Goal: Task Accomplishment & Management: Complete application form

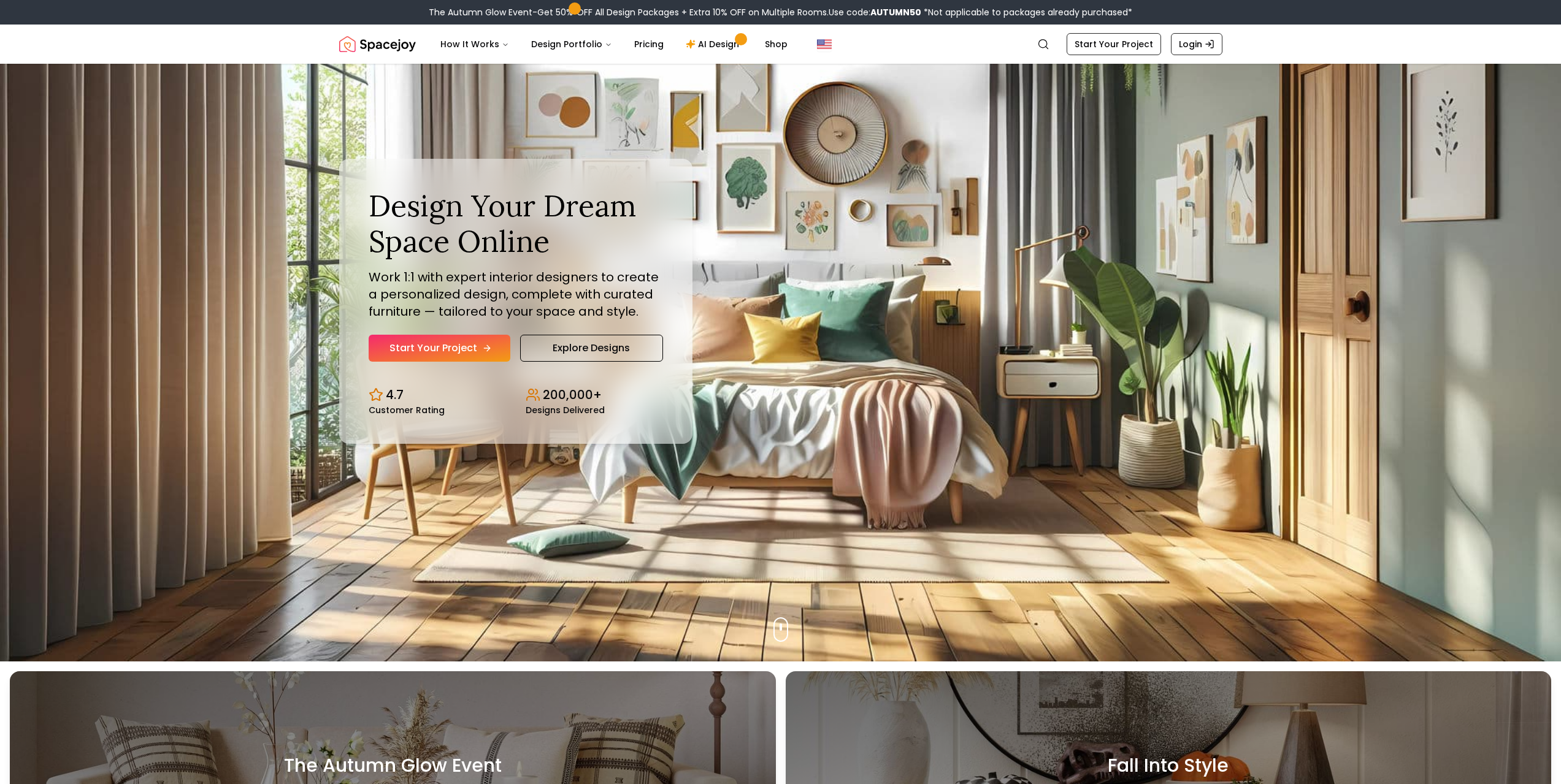
click at [459, 348] on link "Start Your Project" at bounding box center [439, 348] width 142 height 27
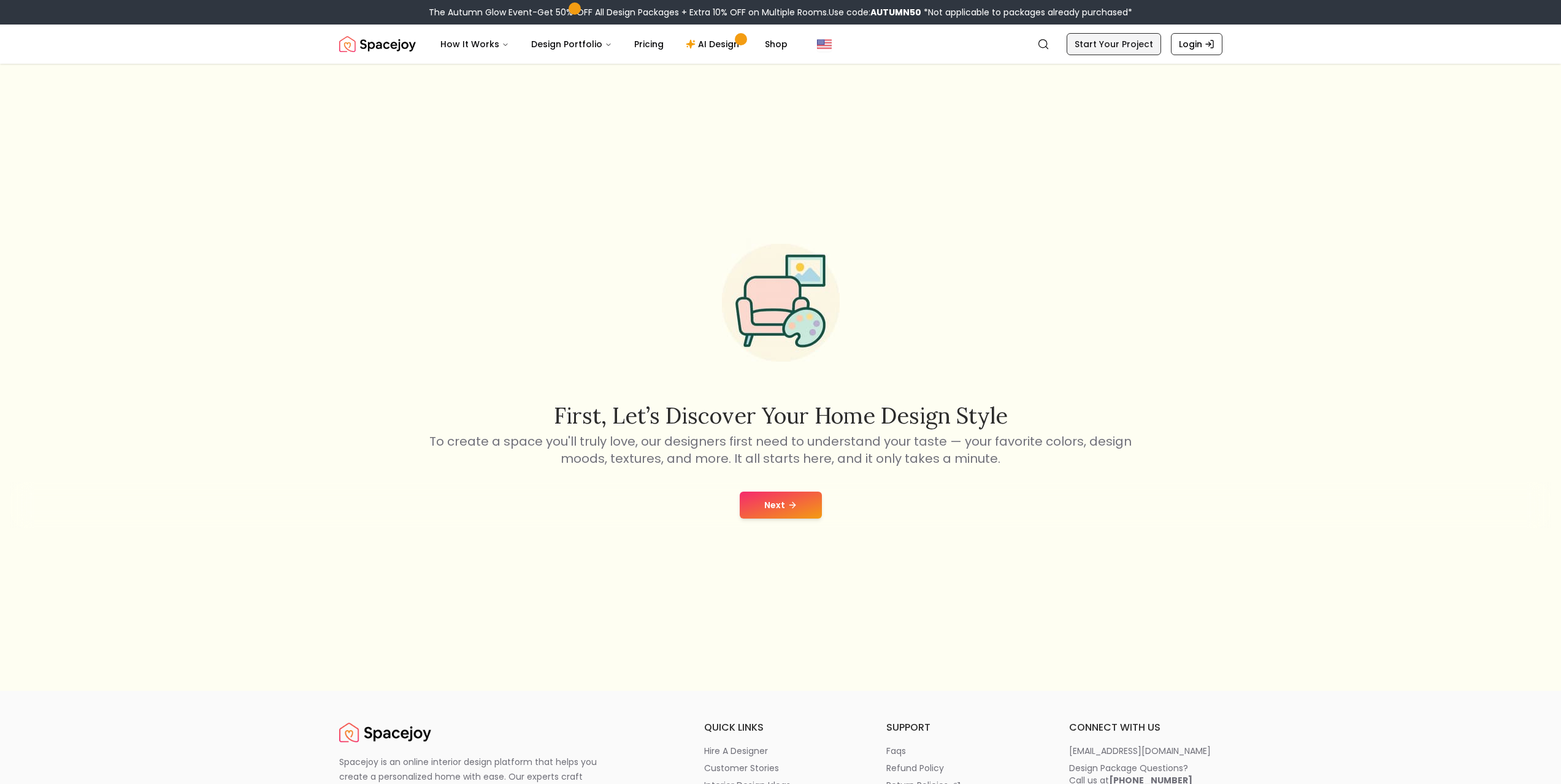
click at [1123, 43] on link "Start Your Project" at bounding box center [1113, 44] width 94 height 22
drag, startPoint x: 773, startPoint y: 484, endPoint x: 785, endPoint y: 497, distance: 17.7
click at [773, 484] on div "Next" at bounding box center [780, 505] width 1541 height 47
click at [791, 504] on icon at bounding box center [792, 505] width 9 height 9
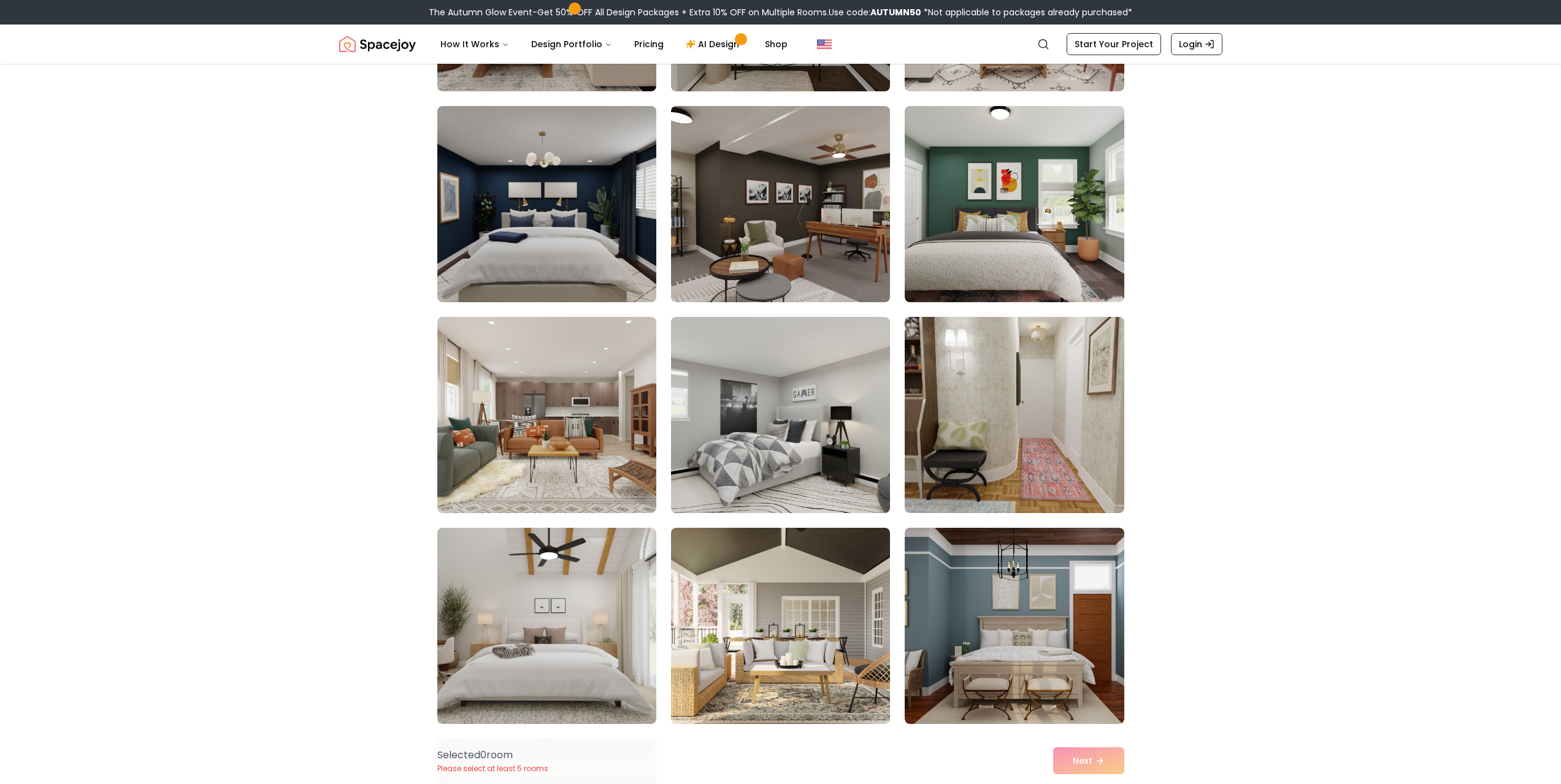
scroll to position [2391, 0]
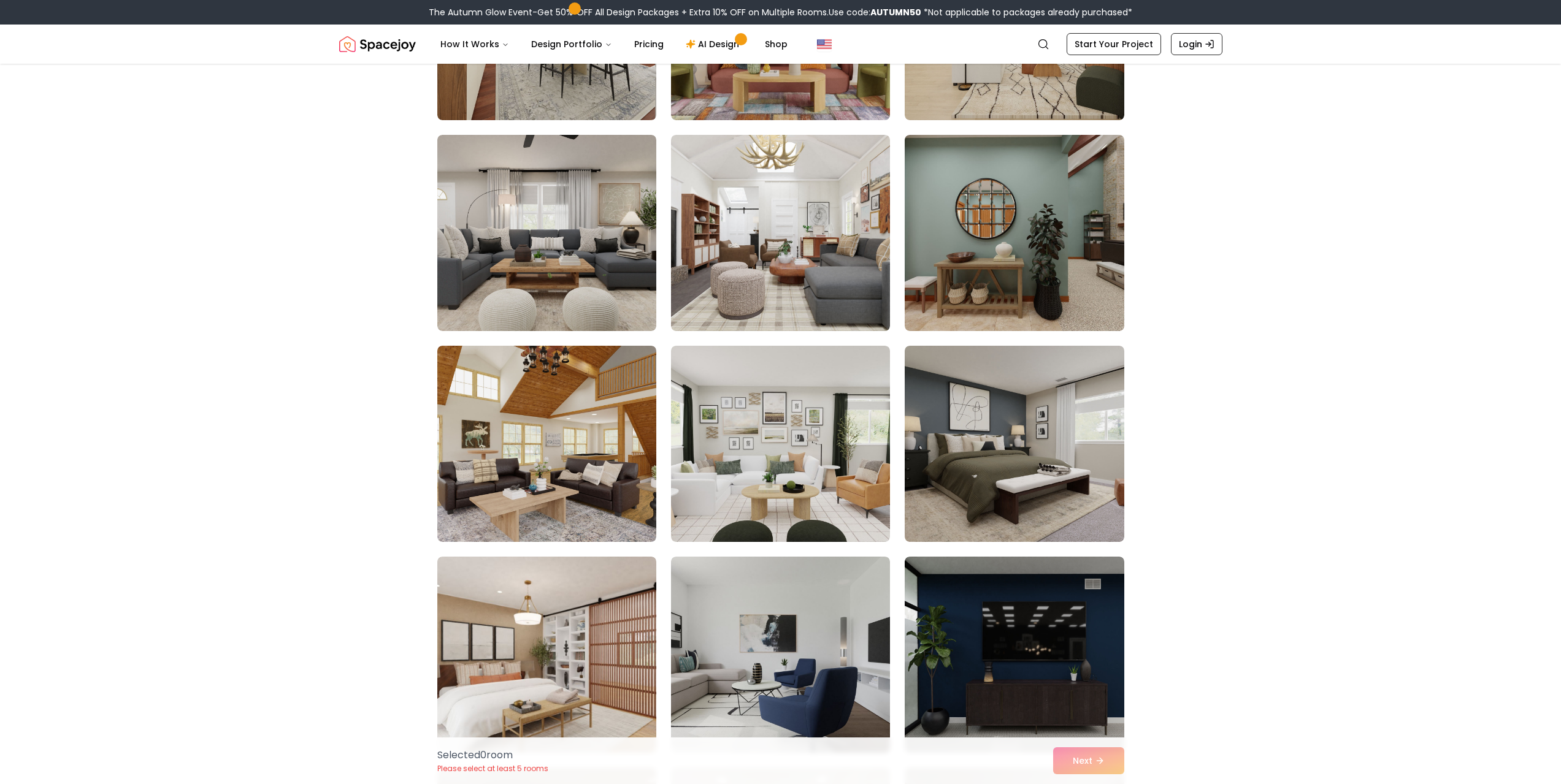
drag, startPoint x: 1312, startPoint y: 386, endPoint x: 1317, endPoint y: 375, distance: 12.1
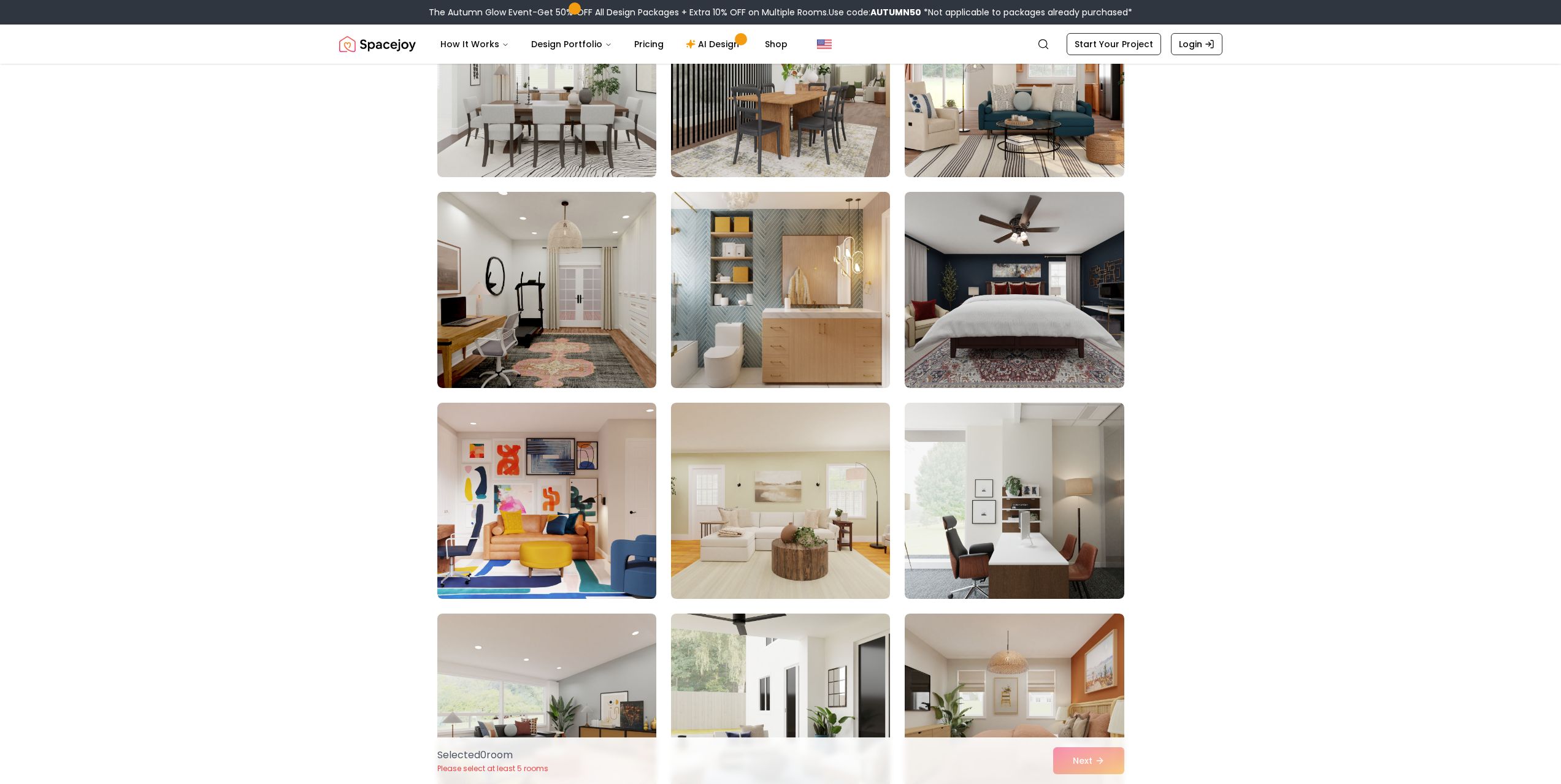
scroll to position [429, 0]
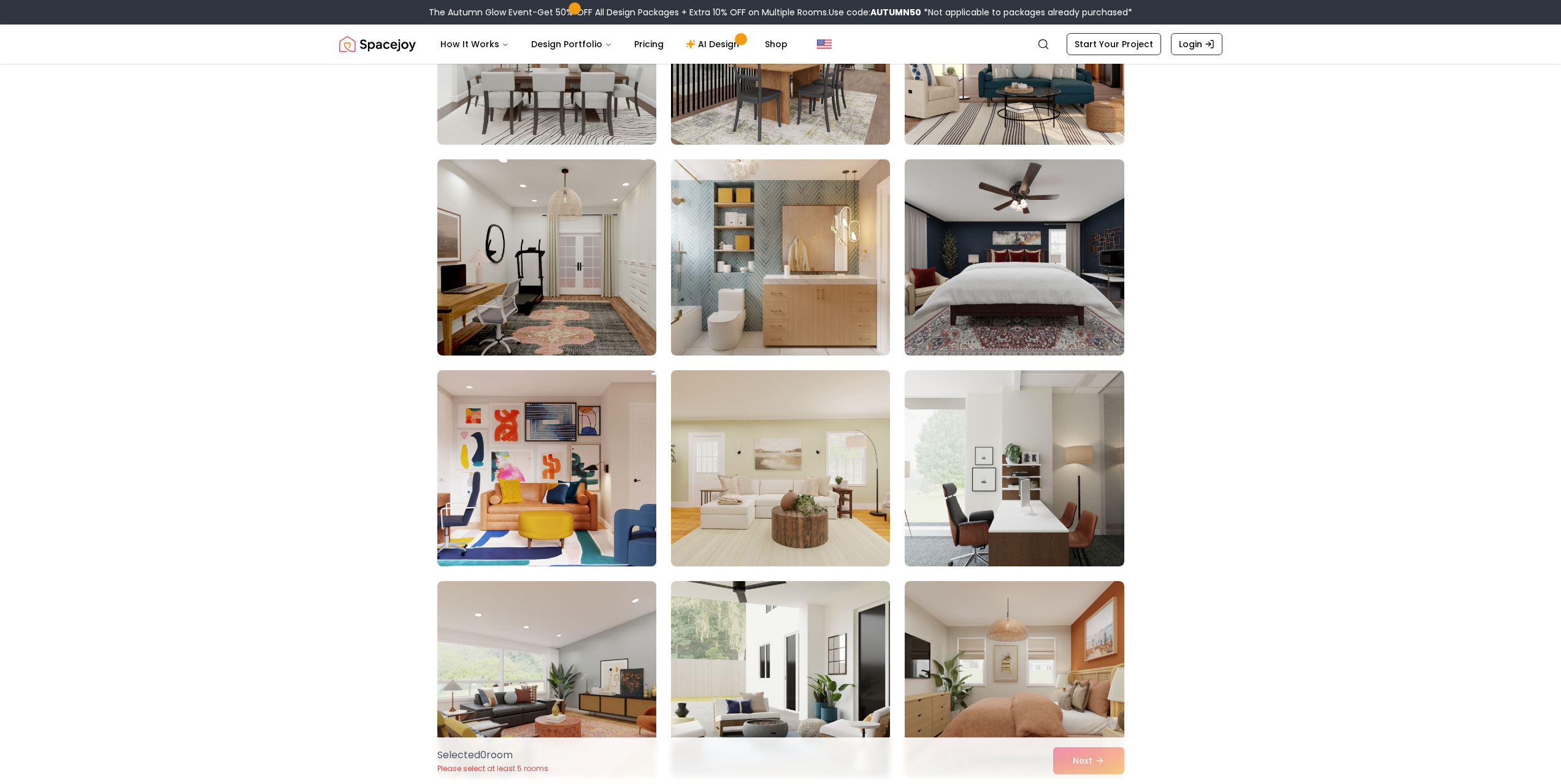
click at [597, 504] on img at bounding box center [546, 468] width 230 height 206
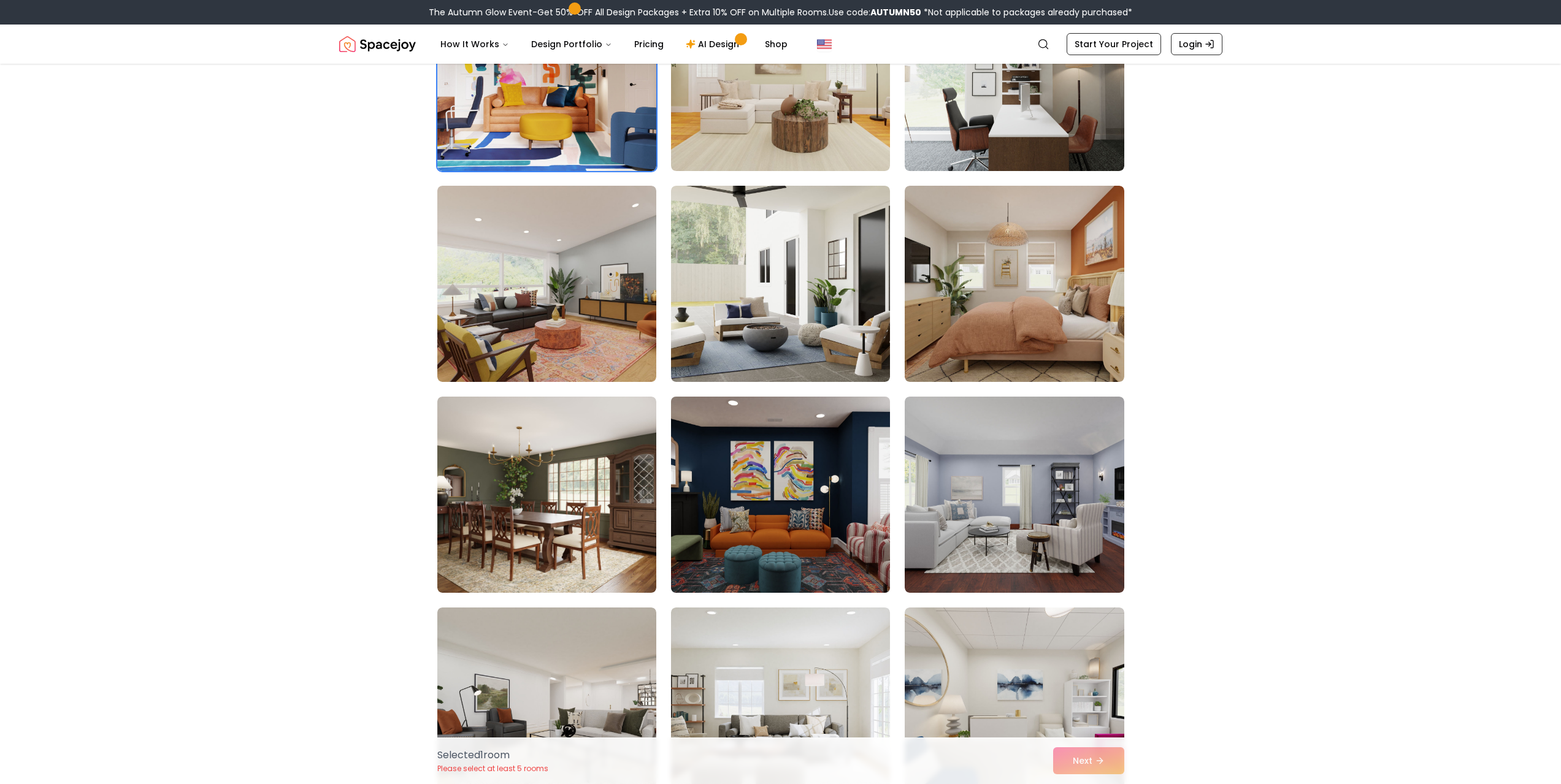
scroll to position [981, 0]
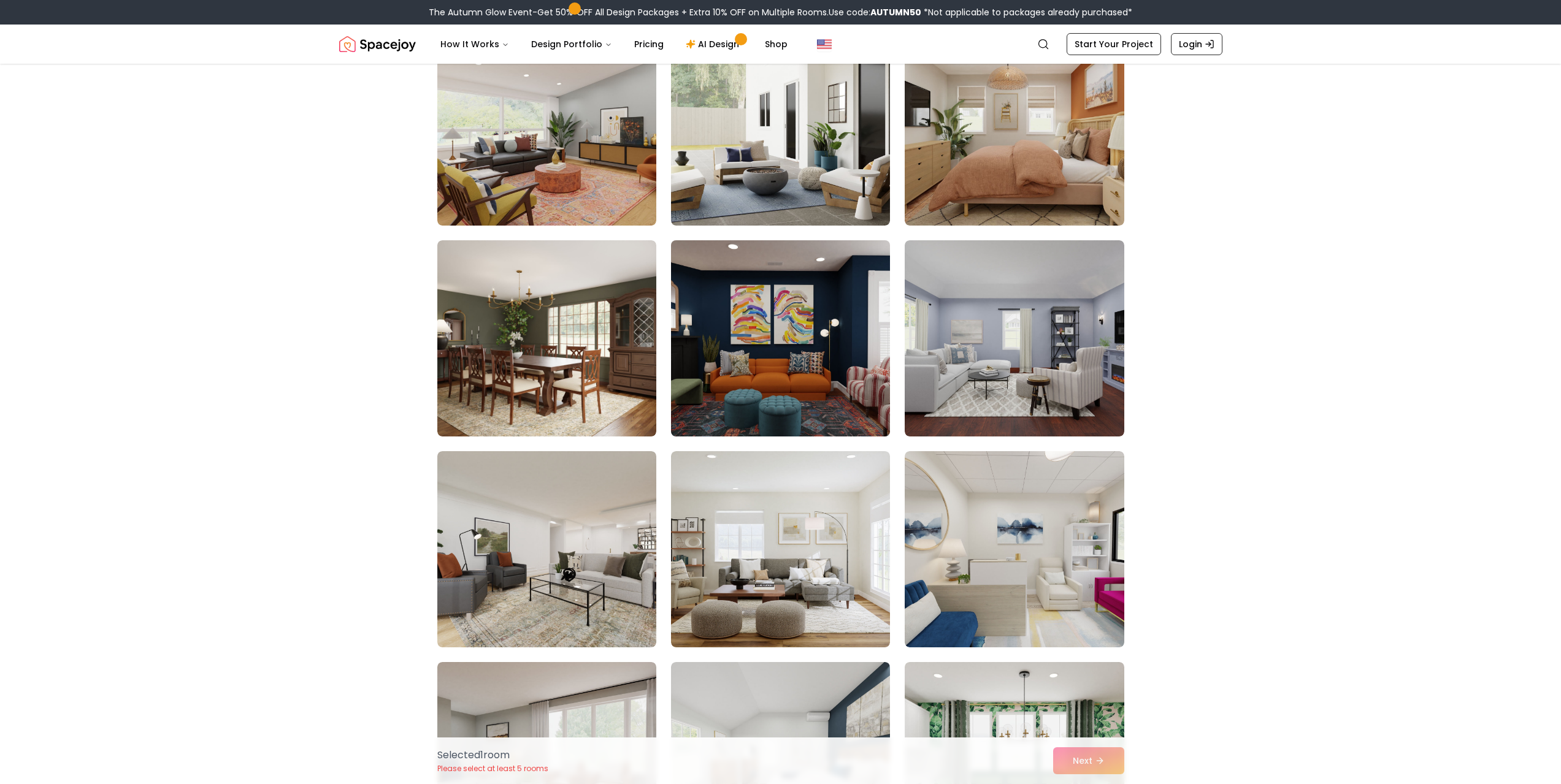
click at [843, 318] on img at bounding box center [780, 338] width 230 height 206
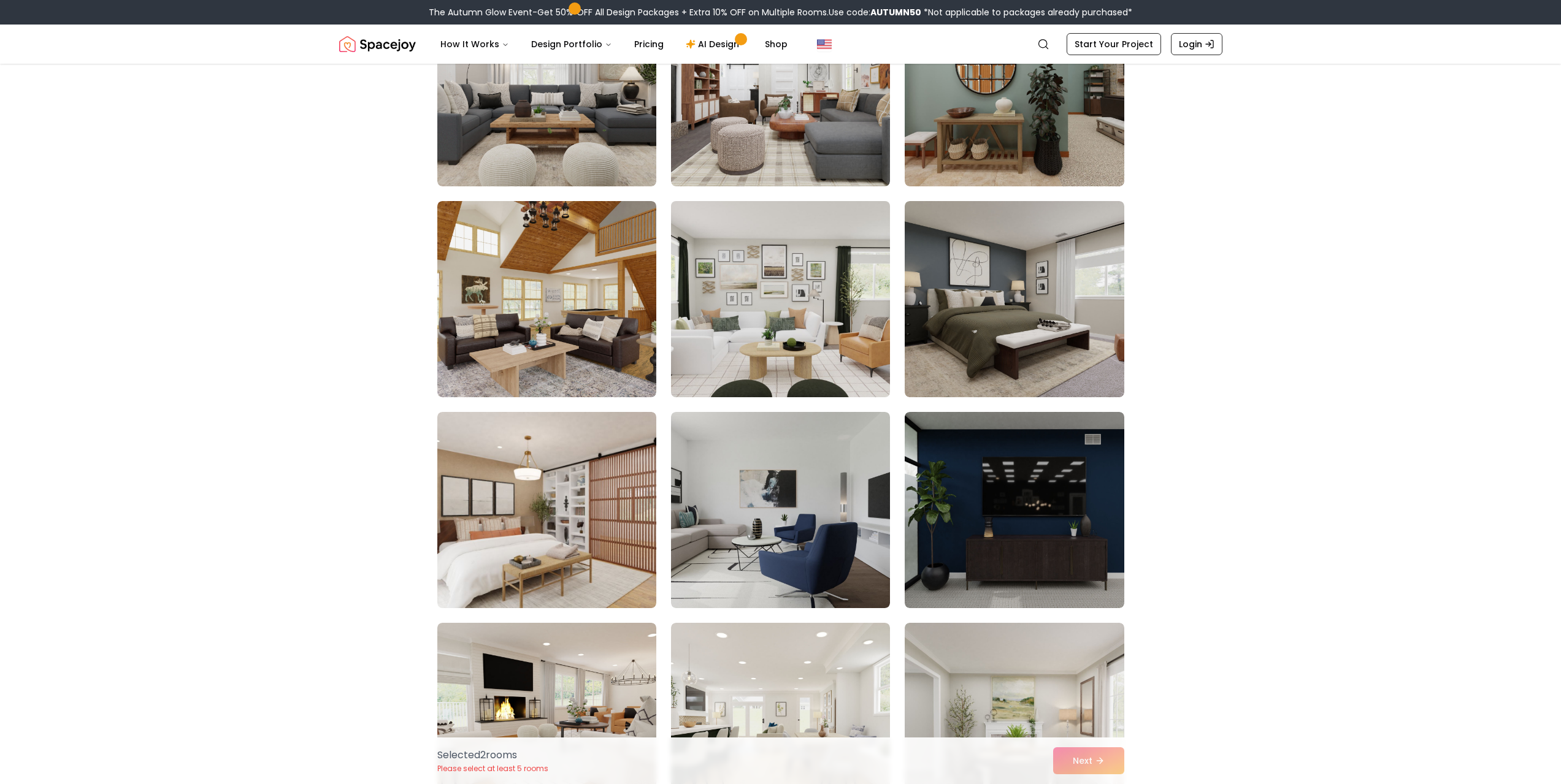
scroll to position [3923, 0]
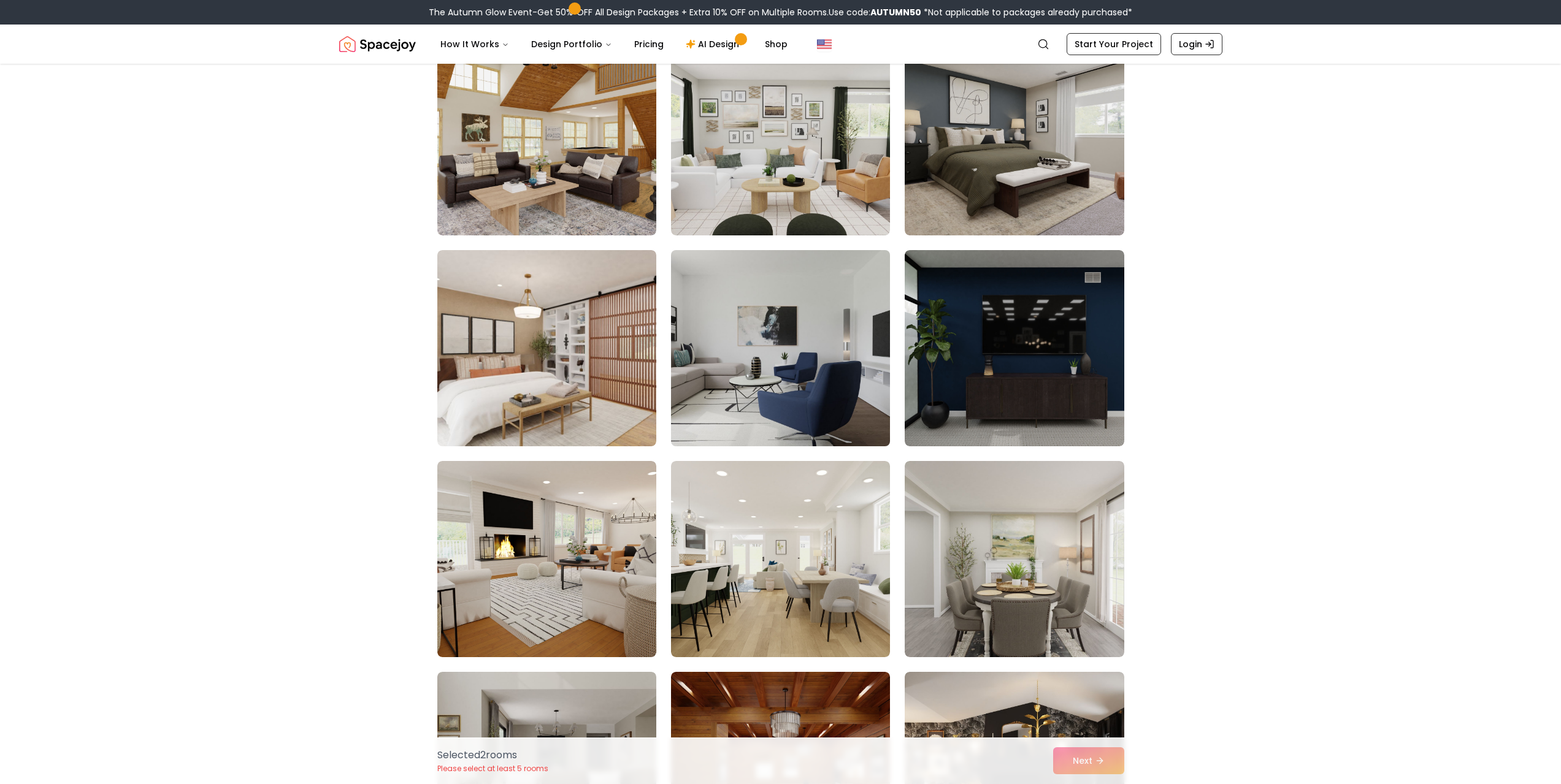
click at [745, 363] on img at bounding box center [780, 348] width 230 height 206
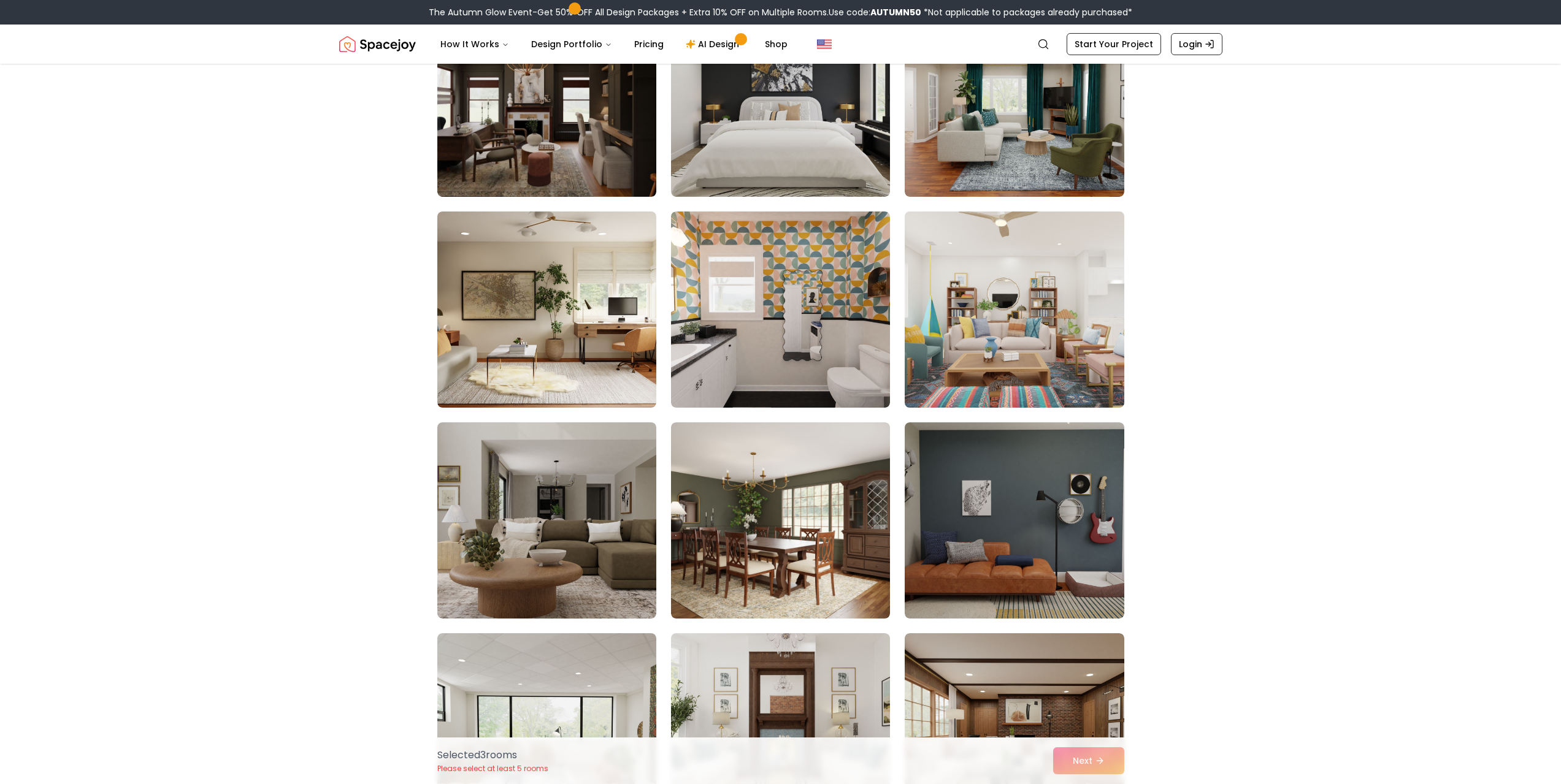
scroll to position [6068, 0]
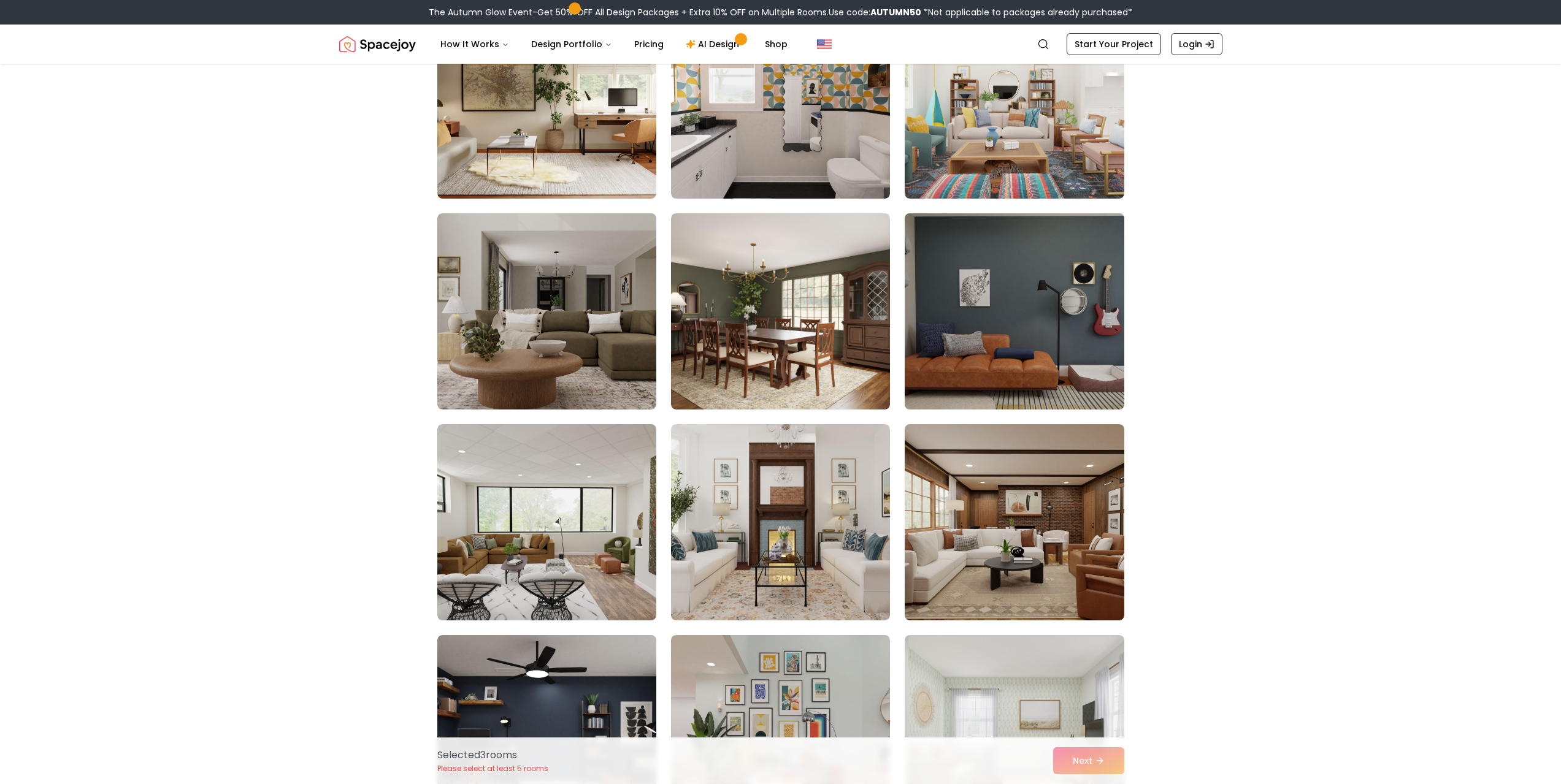
click at [1048, 359] on img at bounding box center [1014, 311] width 230 height 206
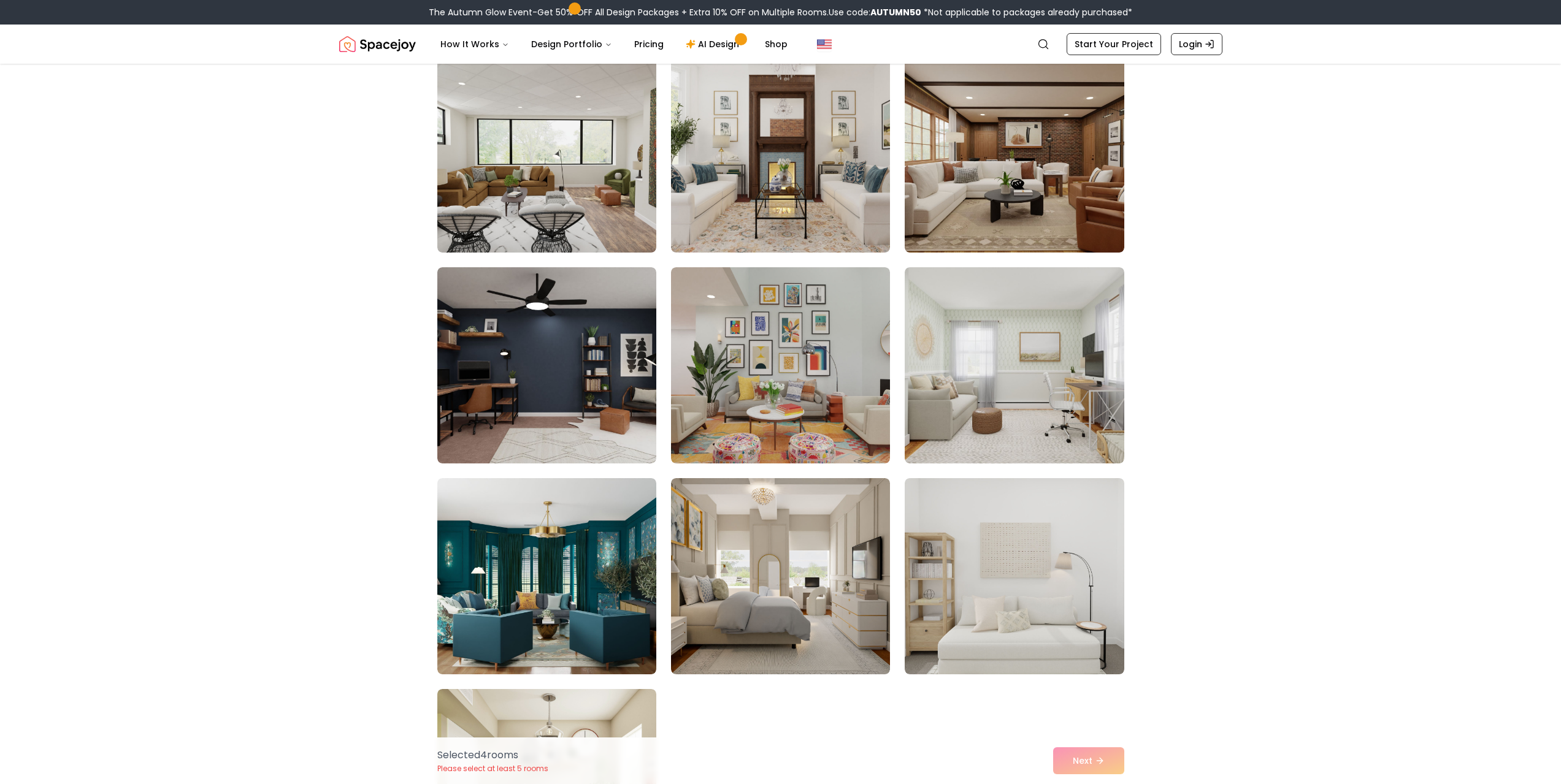
scroll to position [6804, 0]
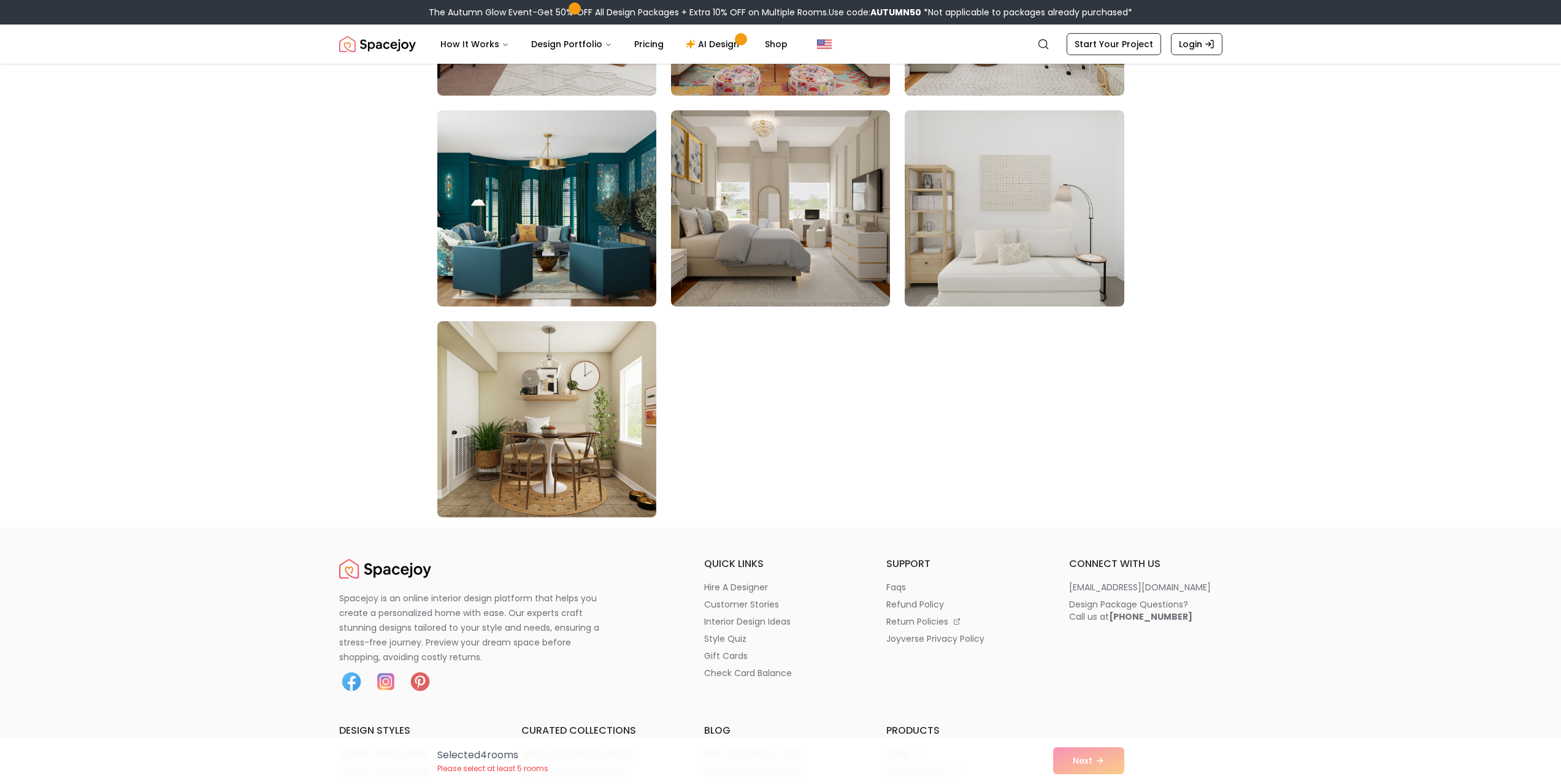
click at [1095, 770] on div "Selected 4 room s Please select at least 5 rooms Next" at bounding box center [780, 760] width 706 height 47
click at [1096, 766] on div "Selected 4 room s Please select at least 5 rooms Next" at bounding box center [780, 760] width 706 height 47
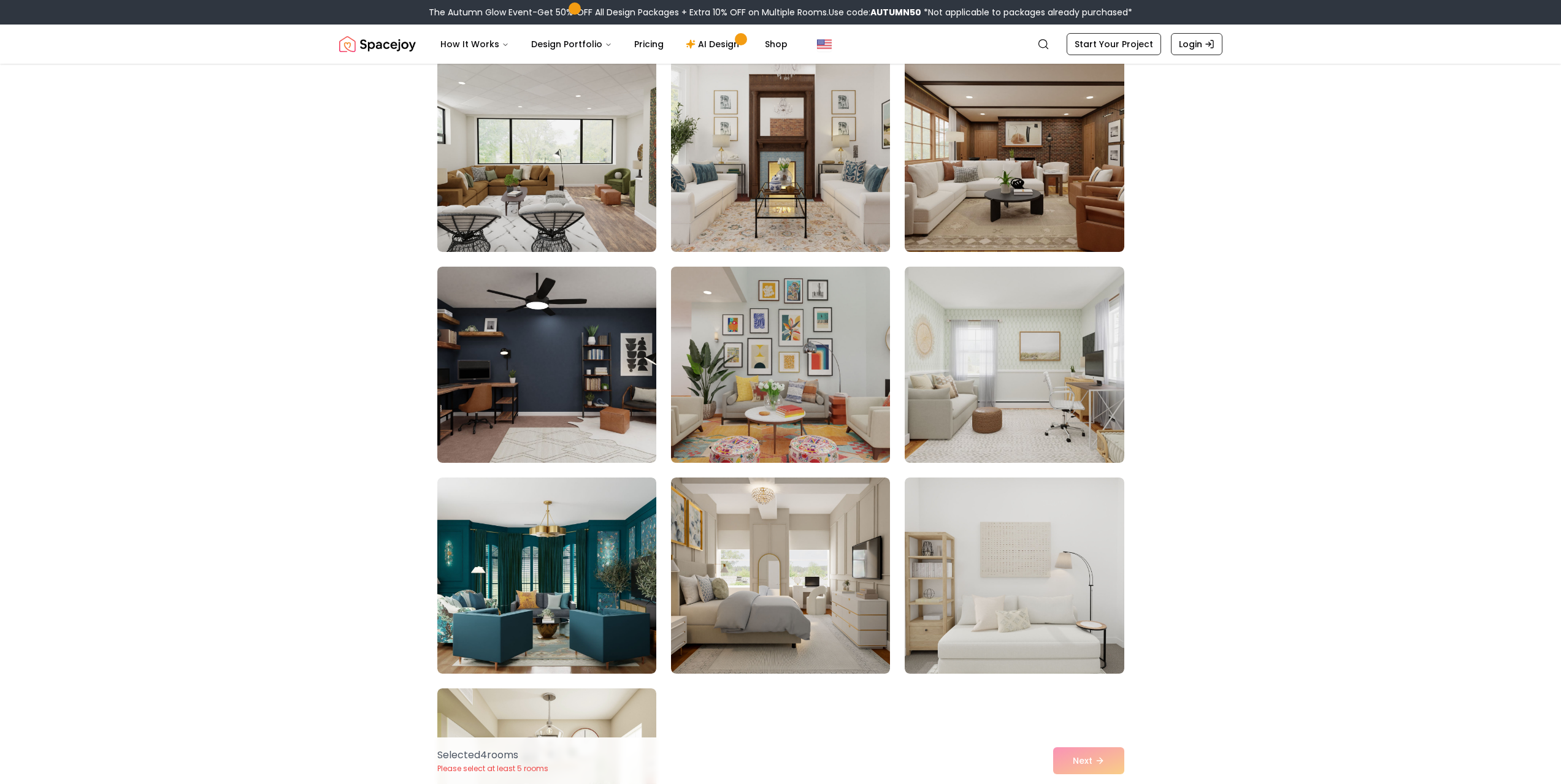
scroll to position [6436, 0]
click at [569, 430] on img at bounding box center [546, 365] width 230 height 206
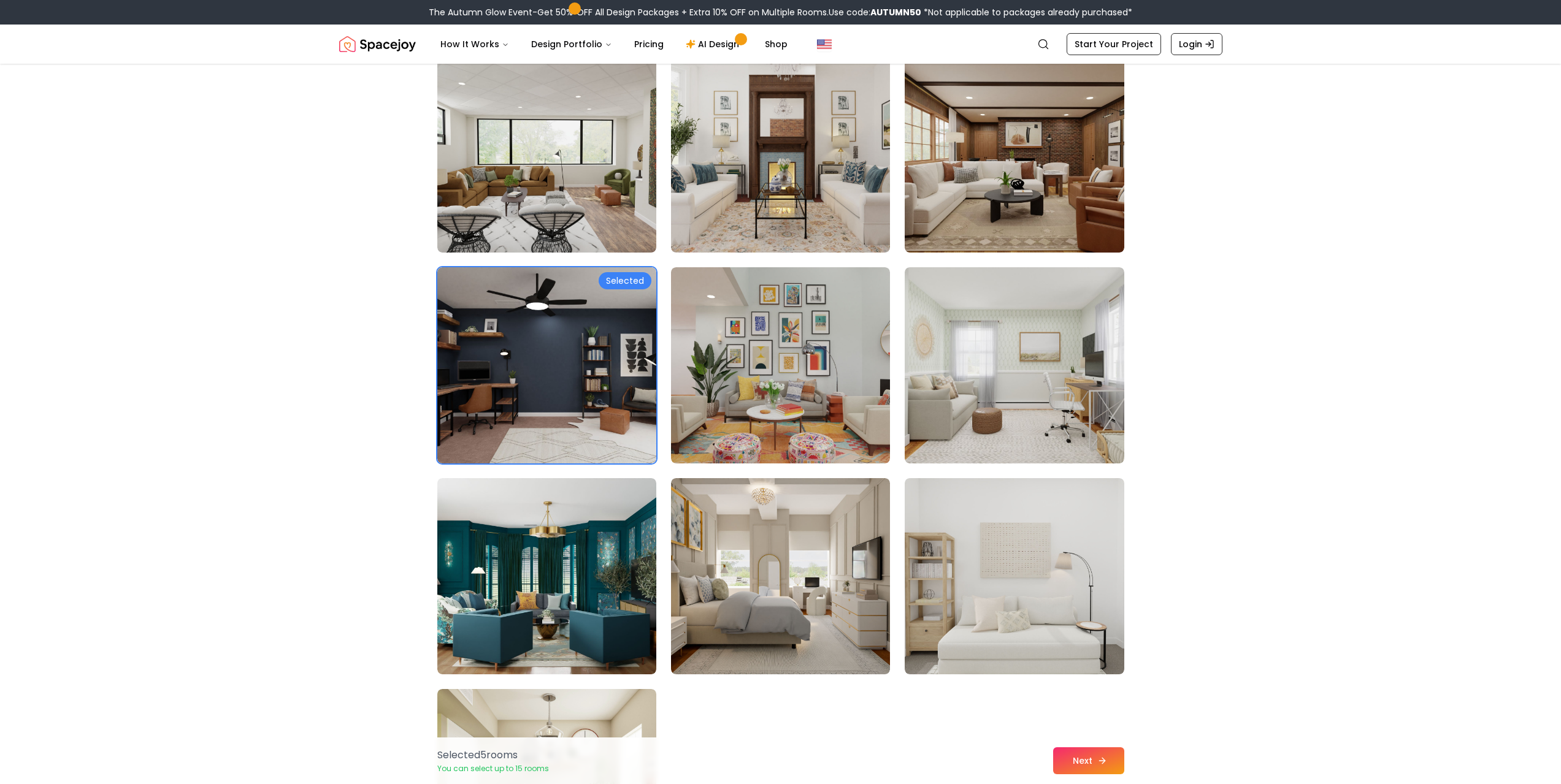
click at [1081, 760] on button "Next" at bounding box center [1089, 760] width 71 height 27
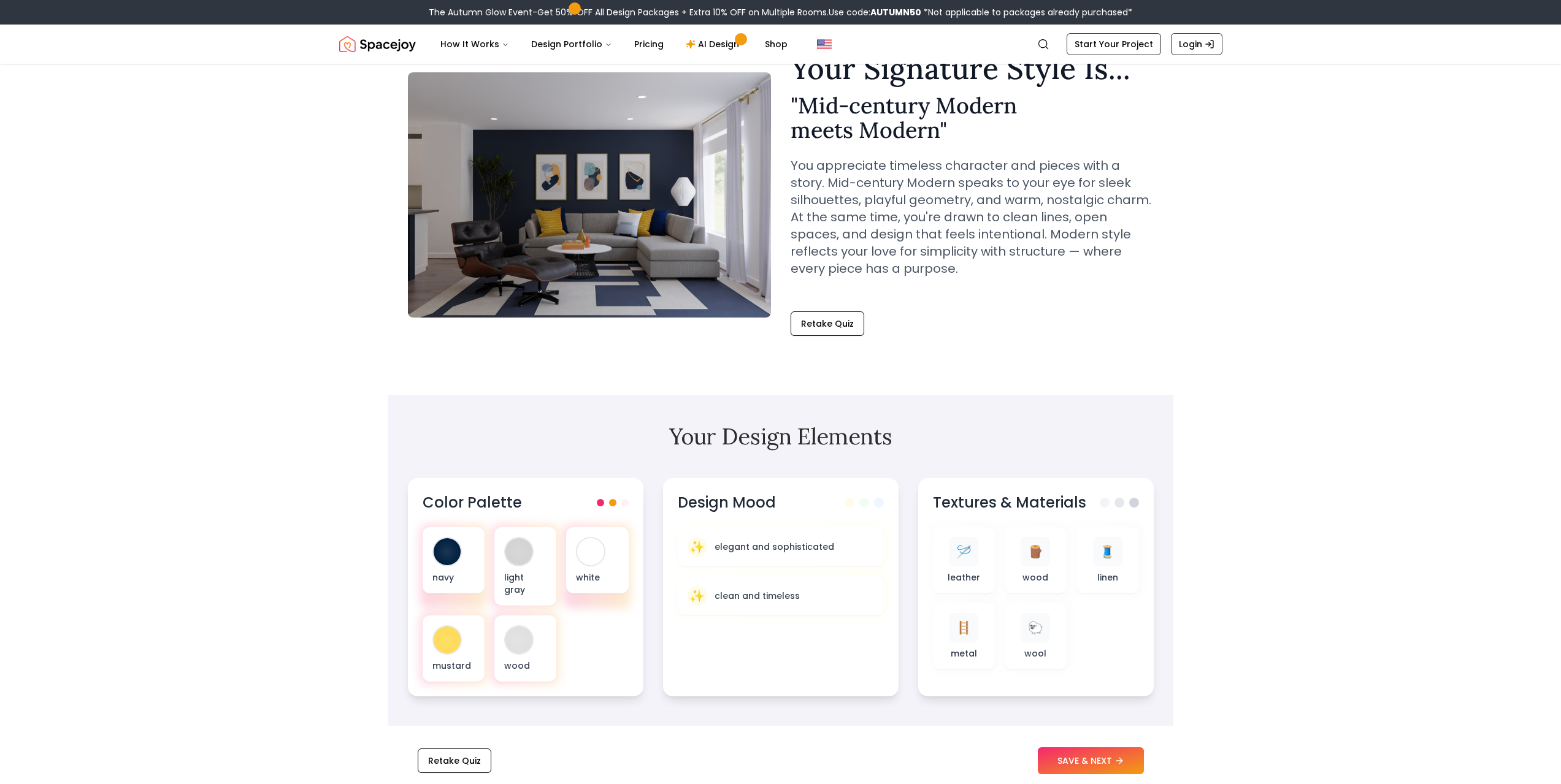
scroll to position [184, 0]
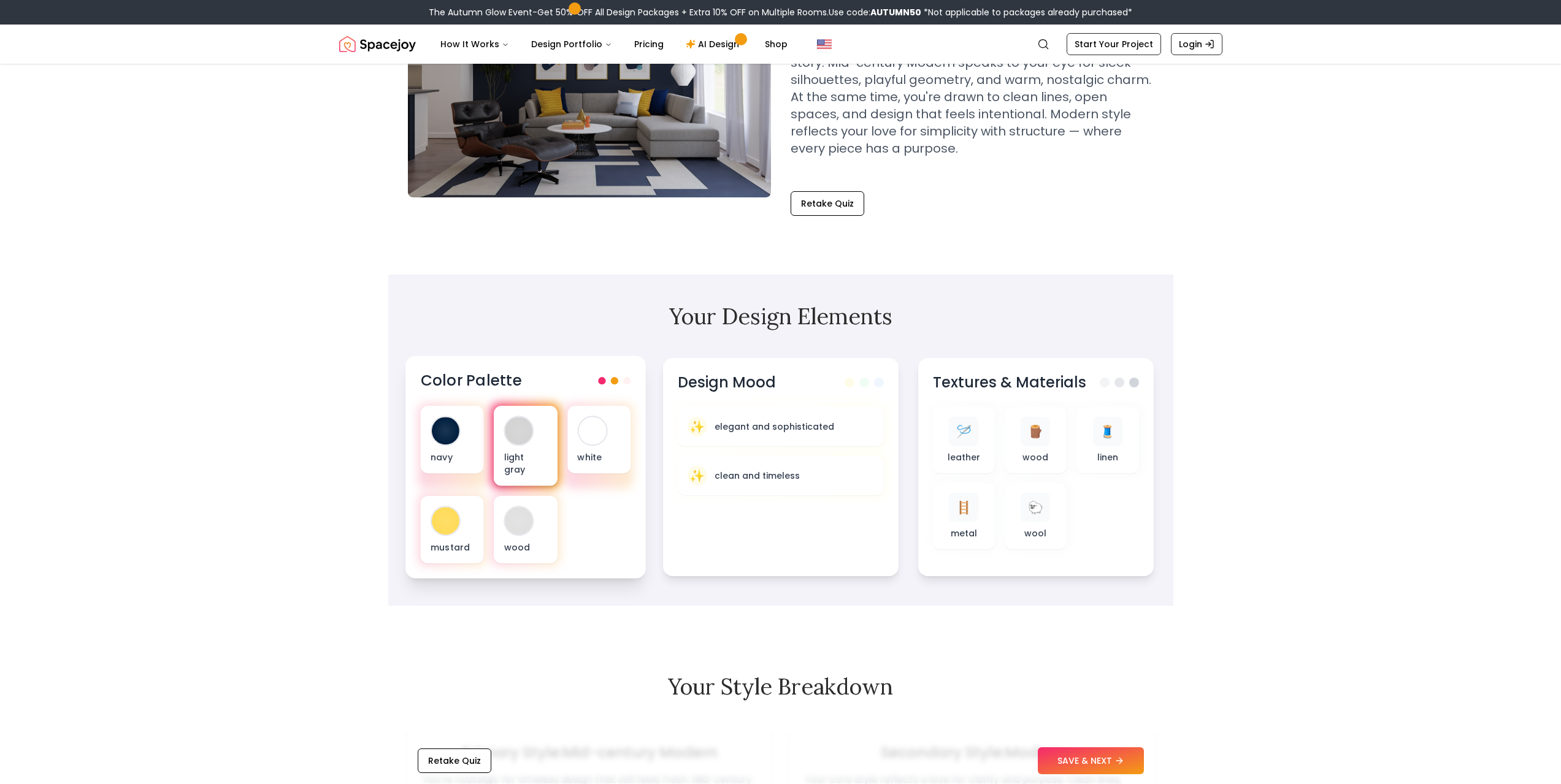
click at [502, 441] on div "light gray" at bounding box center [525, 446] width 63 height 81
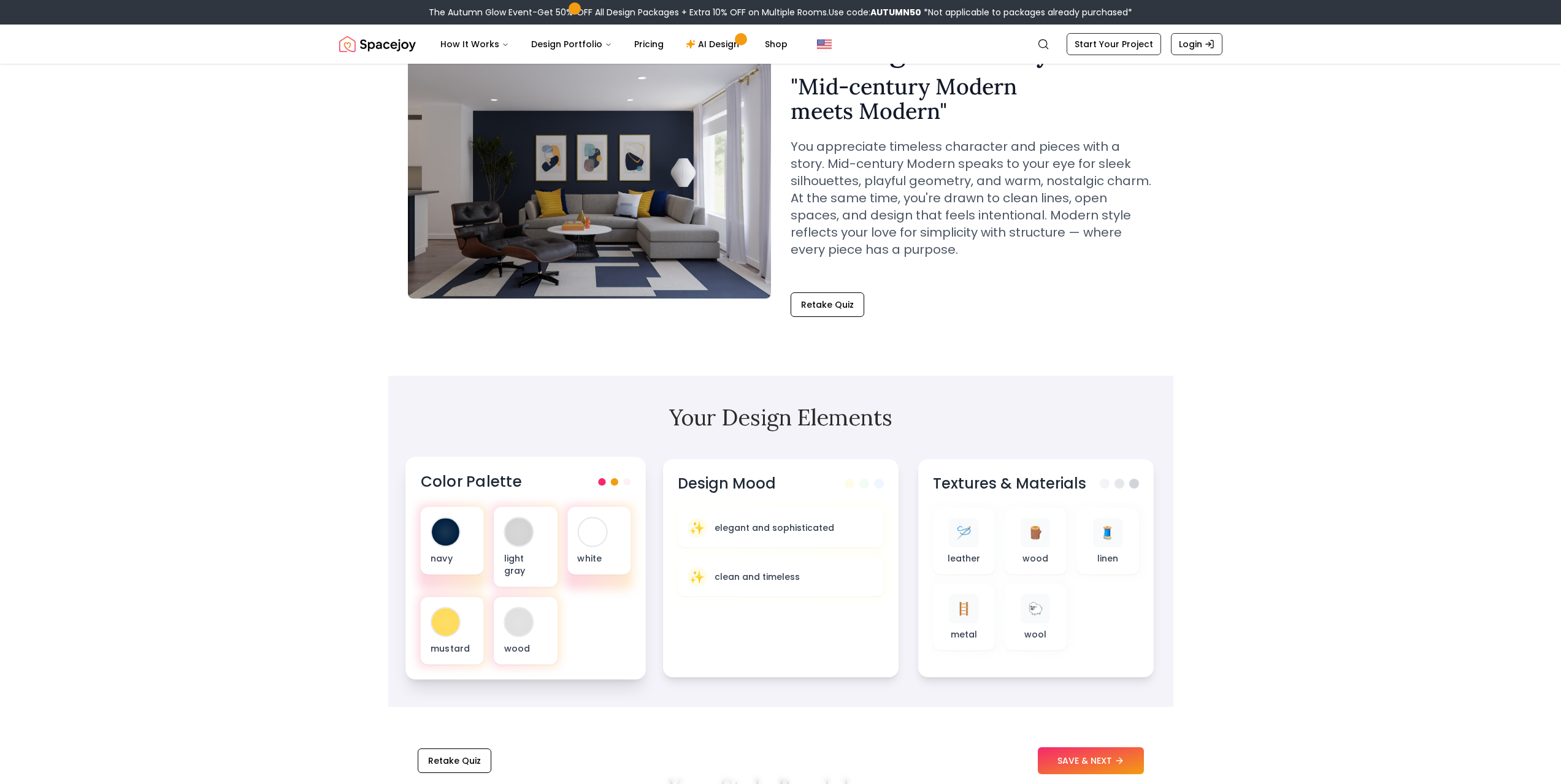
scroll to position [62, 0]
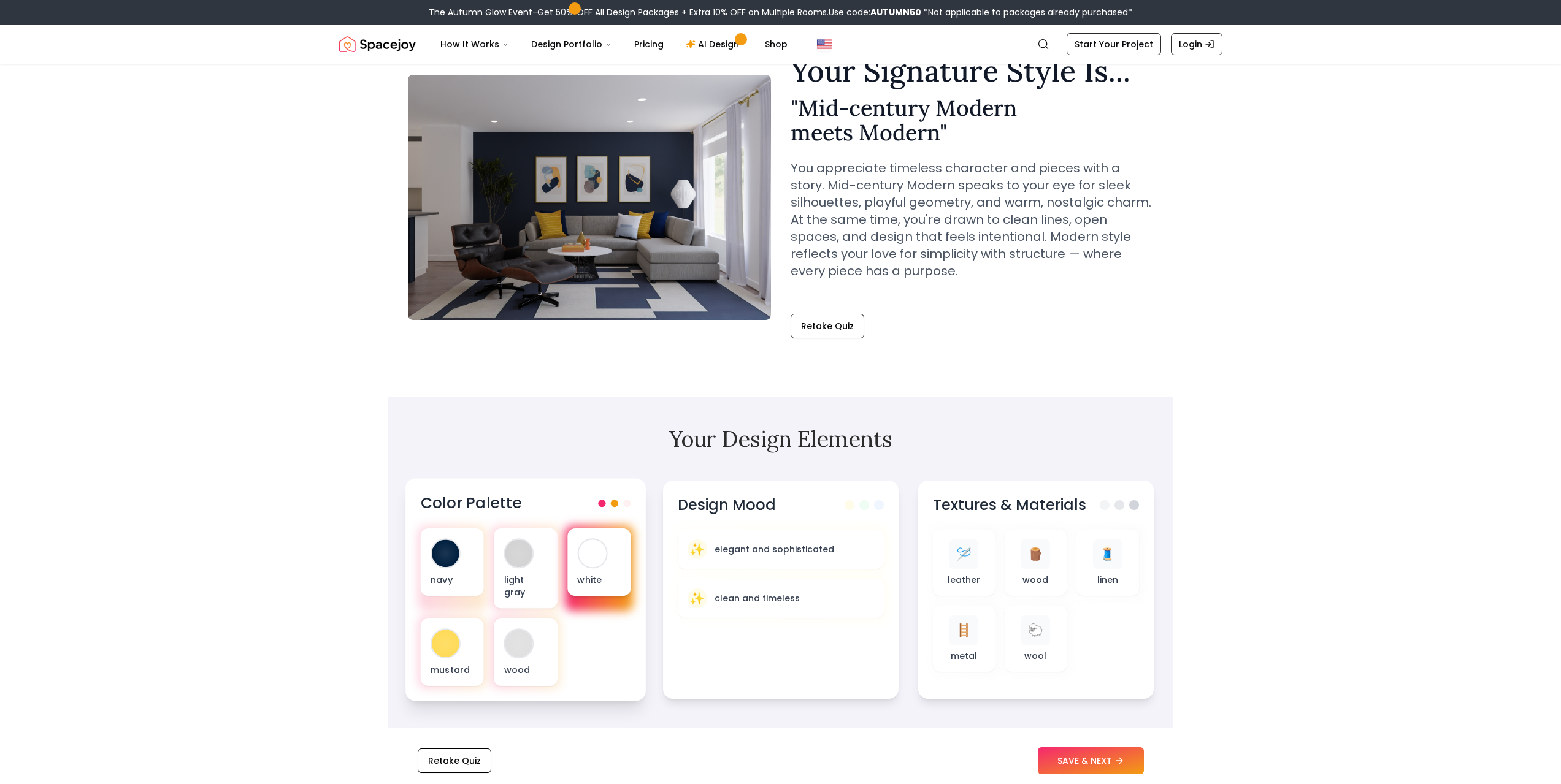
click at [597, 580] on p "white" at bounding box center [599, 579] width 43 height 13
click at [542, 565] on div "light gray" at bounding box center [525, 569] width 63 height 81
click at [528, 629] on div at bounding box center [518, 643] width 28 height 28
click at [451, 635] on div at bounding box center [445, 643] width 28 height 28
click at [505, 639] on div "wood" at bounding box center [525, 652] width 63 height 67
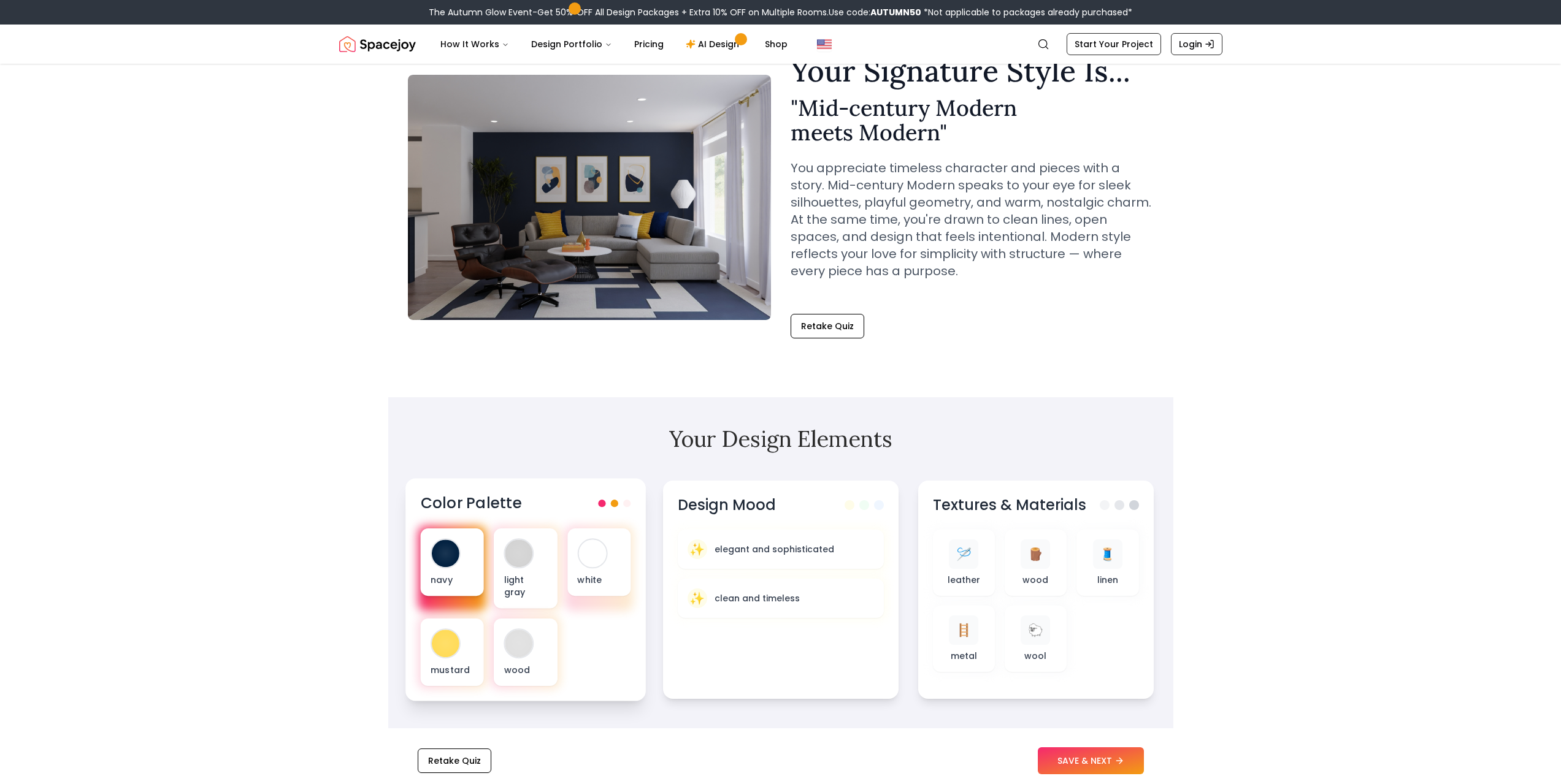
click at [467, 579] on p "navy" at bounding box center [452, 579] width 43 height 13
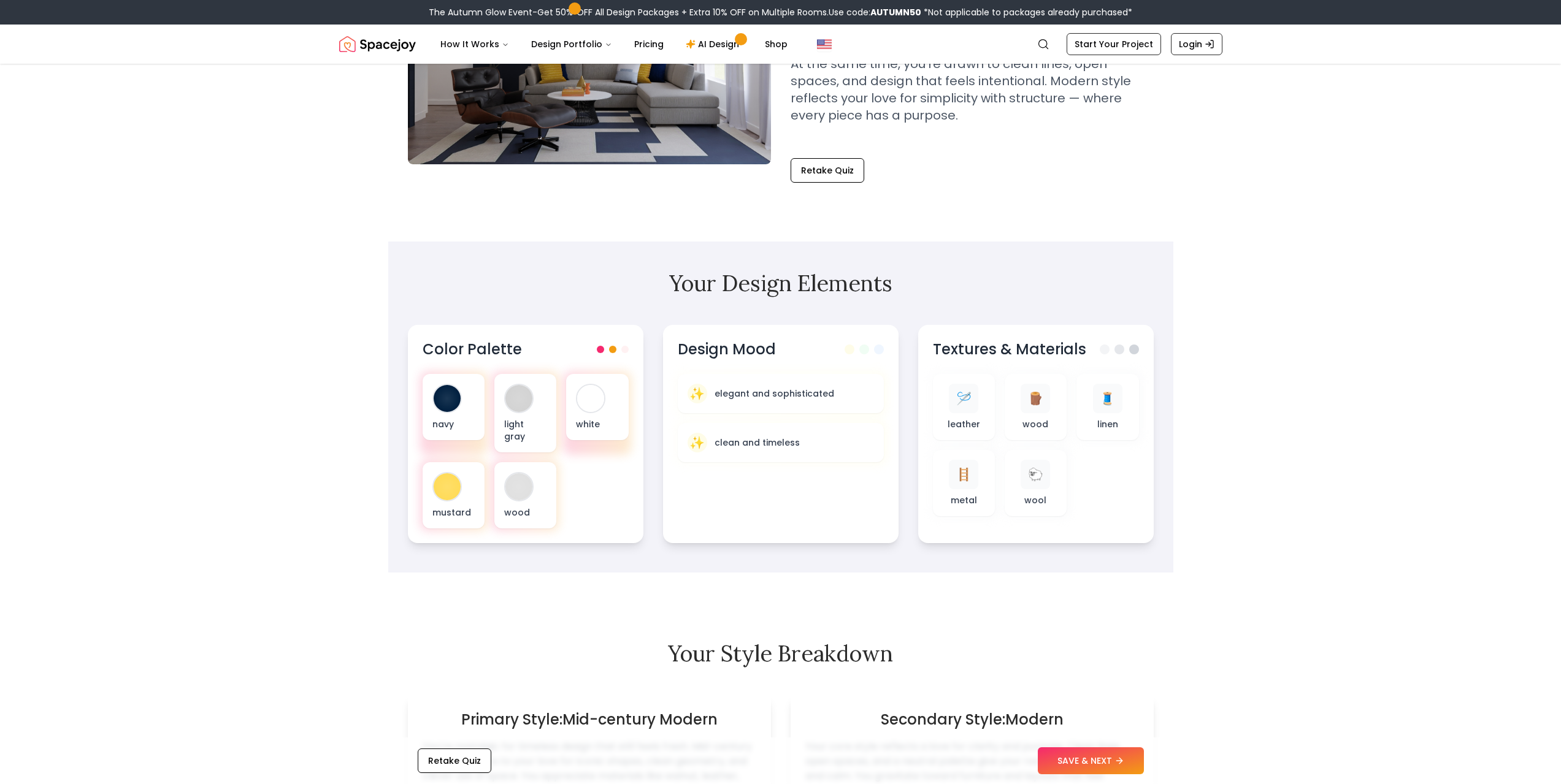
scroll to position [0, 0]
